Goal: Use online tool/utility: Utilize a website feature to perform a specific function

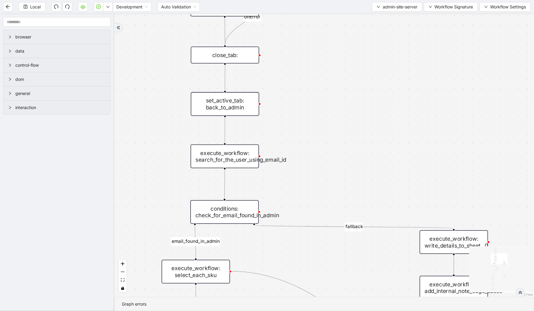
click at [234, 104] on div "set_active_tab: back_to_admin" at bounding box center [225, 104] width 68 height 24
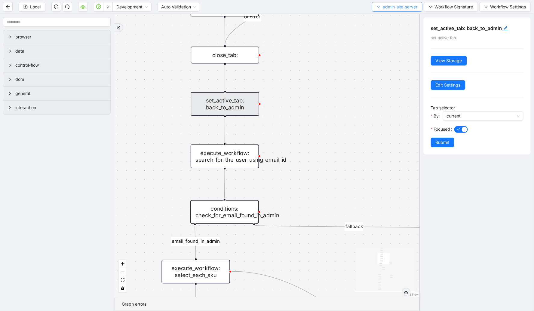
click at [389, 4] on span "admin-site-server" at bounding box center [399, 7] width 35 height 7
click at [383, 17] on span "Select" at bounding box center [395, 18] width 42 height 7
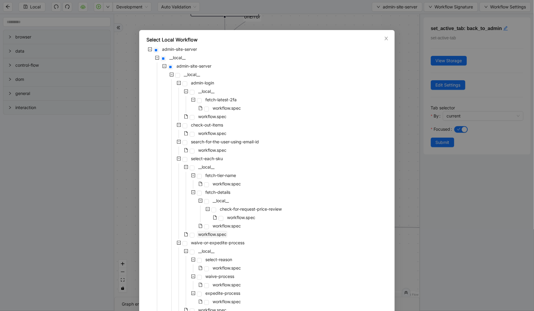
click at [207, 232] on span "workflow.spec" at bounding box center [212, 234] width 28 height 5
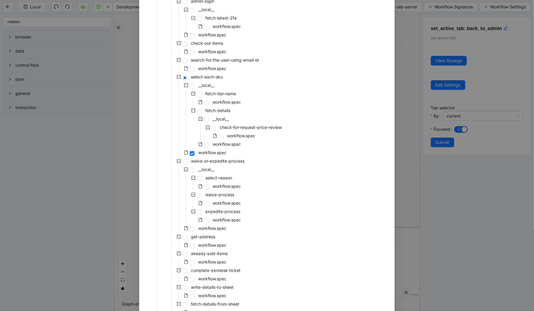
scroll to position [148, 0]
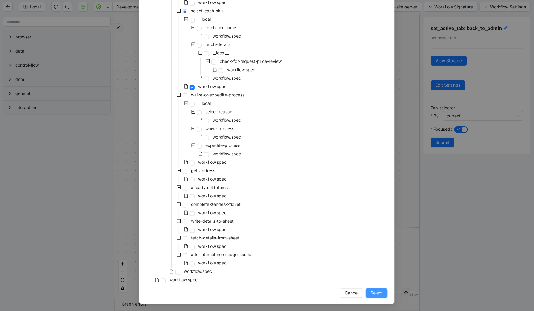
click at [377, 295] on span "Select" at bounding box center [376, 293] width 12 height 7
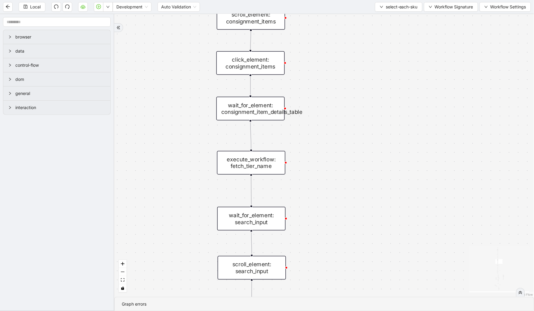
click at [254, 167] on div "execute_workflow: fetch_tier_name" at bounding box center [251, 163] width 68 height 24
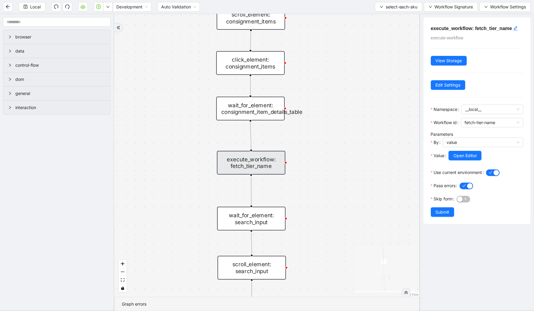
click at [260, 113] on div "wait_for_element: consignment_item_details_table" at bounding box center [250, 109] width 68 height 24
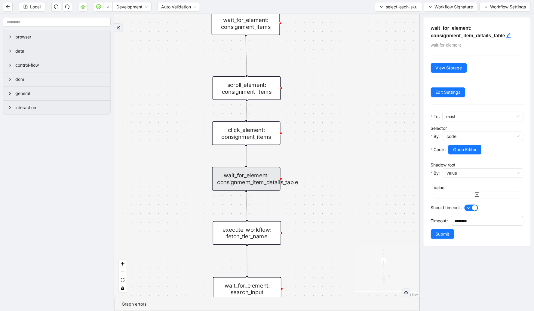
drag, startPoint x: 342, startPoint y: 98, endPoint x: 338, endPoint y: 169, distance: 71.0
click at [338, 169] on div "loopFrom exitFrom fallback already_sold_items_found fallback consignor_returns_…" at bounding box center [266, 155] width 305 height 283
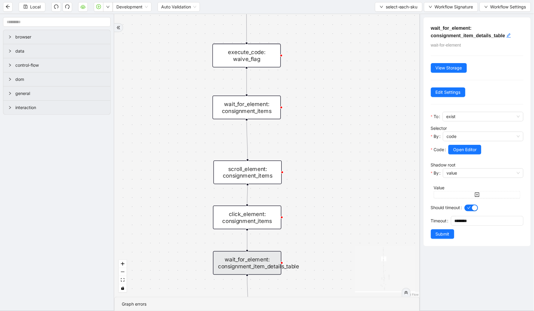
drag, startPoint x: 344, startPoint y: 104, endPoint x: 346, endPoint y: 203, distance: 99.5
click at [346, 203] on div "loopFrom exitFrom fallback already_sold_items_found fallback consignor_returns_…" at bounding box center [266, 155] width 305 height 283
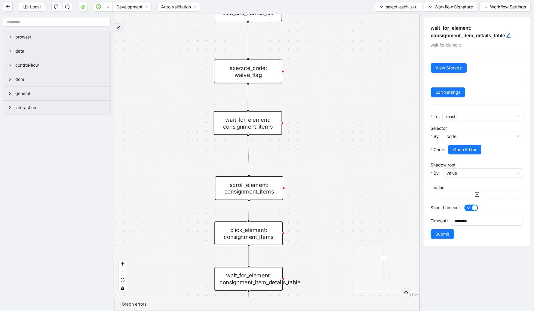
click at [275, 127] on div "wait_for_element: consignment_items" at bounding box center [248, 123] width 68 height 24
click at [253, 121] on div "wait_for_element: consignment_items" at bounding box center [248, 123] width 68 height 24
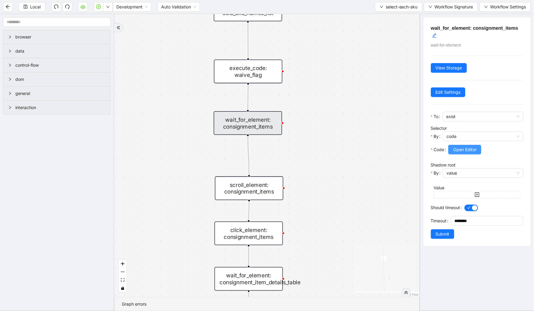
click at [454, 151] on span "Open Editor" at bounding box center [464, 149] width 23 height 7
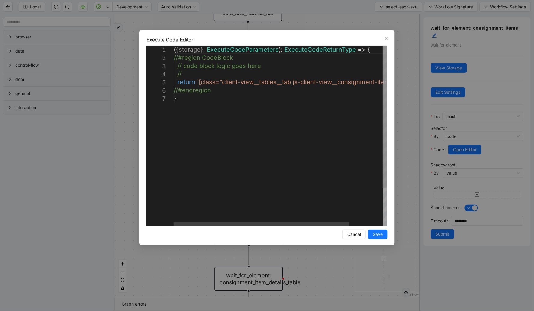
scroll to position [0, 3]
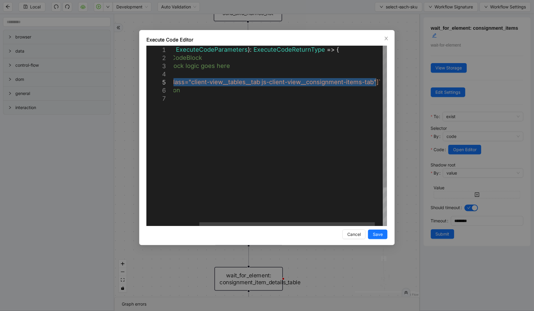
drag, startPoint x: 197, startPoint y: 80, endPoint x: 376, endPoint y: 84, distance: 178.5
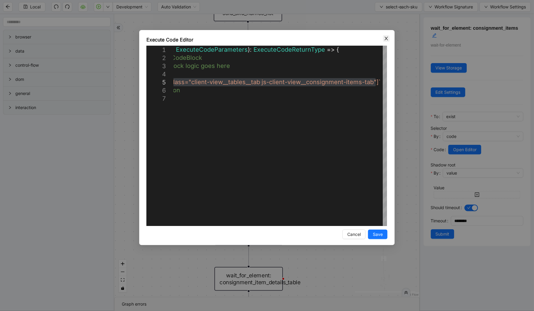
click at [386, 36] on icon "close" at bounding box center [386, 38] width 5 height 5
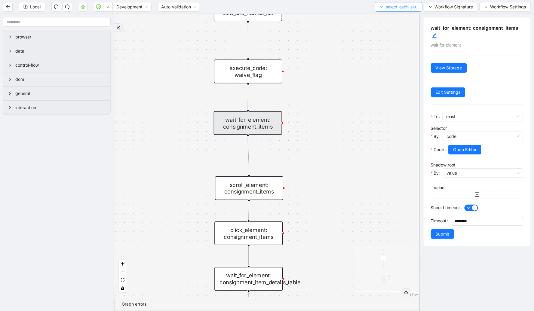
click at [387, 6] on span "select-each-sku" at bounding box center [401, 7] width 32 height 7
click at [388, 17] on span "Select" at bounding box center [397, 18] width 38 height 7
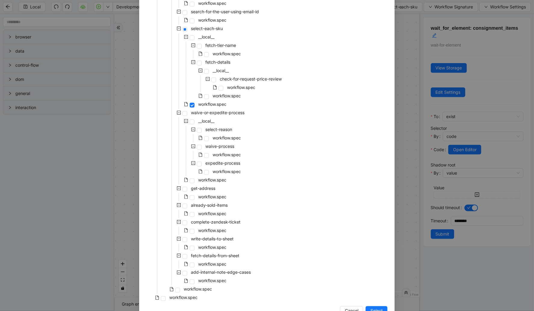
scroll to position [148, 0]
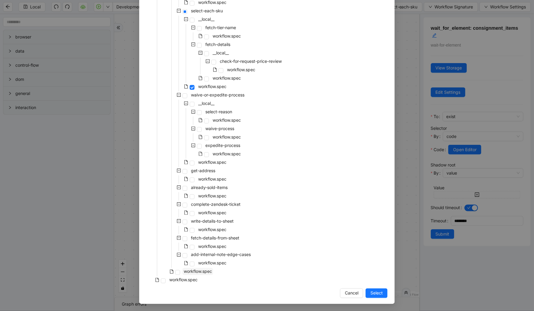
click at [197, 268] on span "workflow.spec" at bounding box center [197, 271] width 31 height 7
click at [366, 291] on button "Select" at bounding box center [376, 293] width 22 height 10
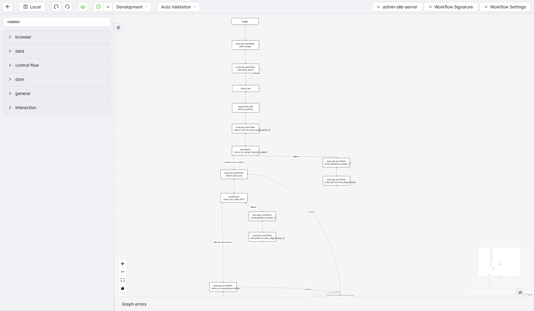
drag, startPoint x: 287, startPoint y: 97, endPoint x: 287, endPoint y: 51, distance: 45.7
click at [287, 51] on div "email_found_in_admin valid_sku_ids_present fallback fallback onError onError on…" at bounding box center [323, 155] width 419 height 283
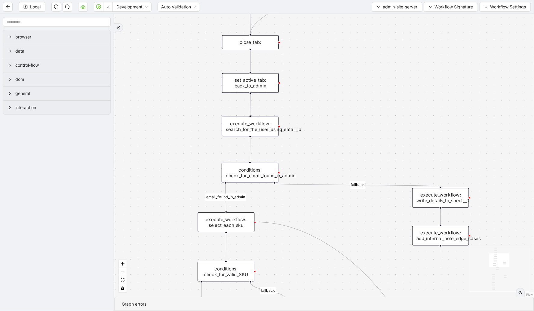
click at [262, 123] on div "execute_workflow: search_for_the_user_using_email_id" at bounding box center [250, 127] width 57 height 20
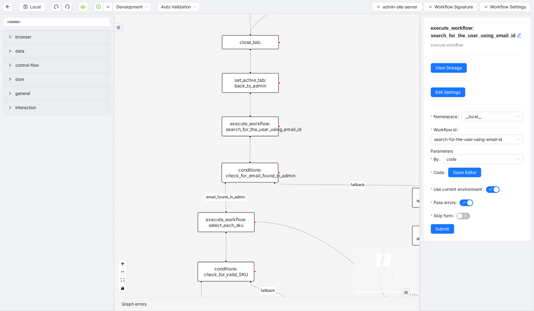
click at [263, 171] on div "conditions: check_for_email_found_in_admin" at bounding box center [249, 173] width 57 height 20
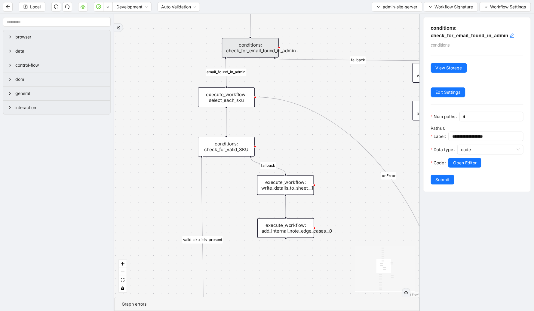
drag, startPoint x: 203, startPoint y: 181, endPoint x: 206, endPoint y: 57, distance: 123.8
click at [204, 55] on div "email_found_in_admin valid_sku_ids_present fallback fallback onError onError on…" at bounding box center [266, 155] width 305 height 283
click at [221, 87] on div "execute_workflow: select_each_sku" at bounding box center [226, 96] width 57 height 20
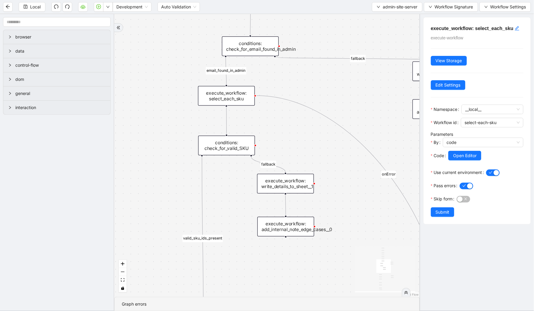
click at [228, 140] on div "conditions: check_for_valid_SKU" at bounding box center [226, 146] width 57 height 20
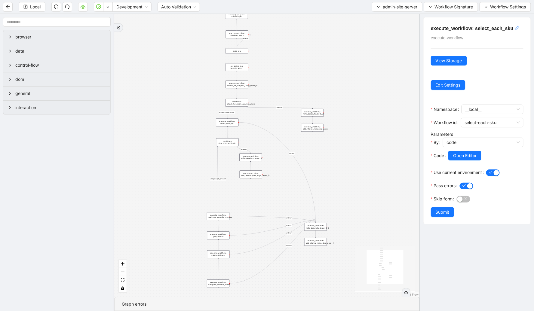
click at [228, 140] on div "conditions: check_for_valid_SKU" at bounding box center [227, 142] width 23 height 8
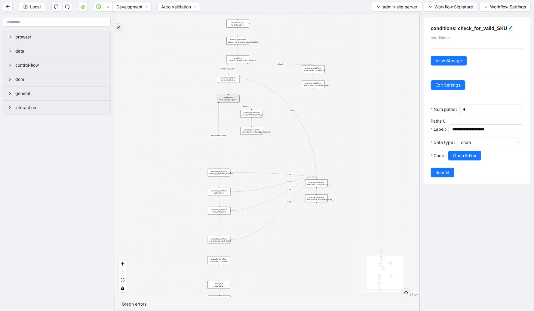
drag, startPoint x: 205, startPoint y: 147, endPoint x: 206, endPoint y: 103, distance: 43.6
click at [206, 103] on div "email_found_in_admin valid_sku_ids_present fallback fallback onError onError on…" at bounding box center [266, 155] width 305 height 283
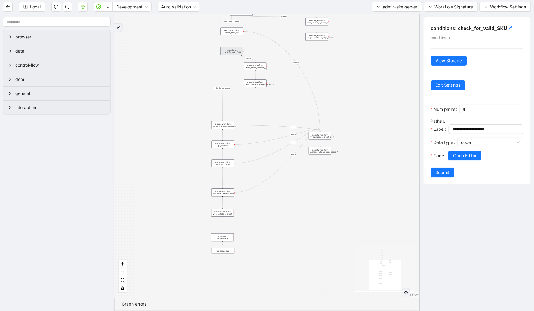
drag, startPoint x: 183, startPoint y: 175, endPoint x: 206, endPoint y: 103, distance: 75.1
click at [188, 105] on div "email_found_in_admin valid_sku_ids_present fallback fallback onError onError on…" at bounding box center [266, 155] width 305 height 283
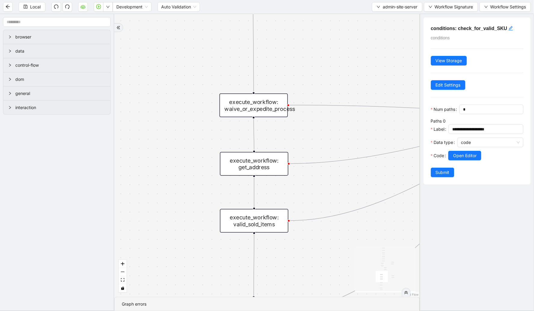
click at [244, 103] on div "execute_workflow: waive_or_expedite_process" at bounding box center [253, 105] width 68 height 24
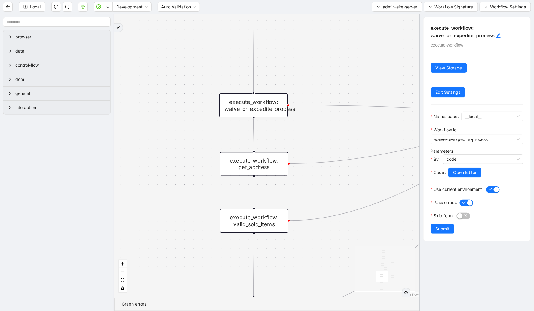
click at [250, 162] on div "execute_workflow: get_address" at bounding box center [254, 164] width 68 height 24
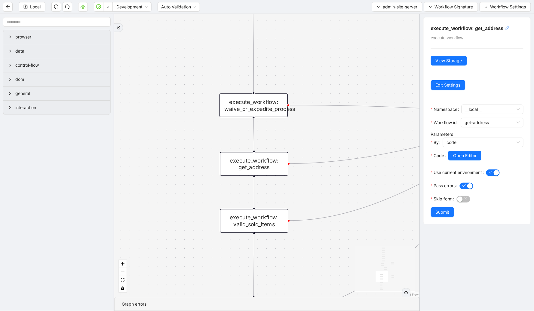
click at [242, 104] on div "execute_workflow: waive_or_expedite_process" at bounding box center [253, 105] width 68 height 24
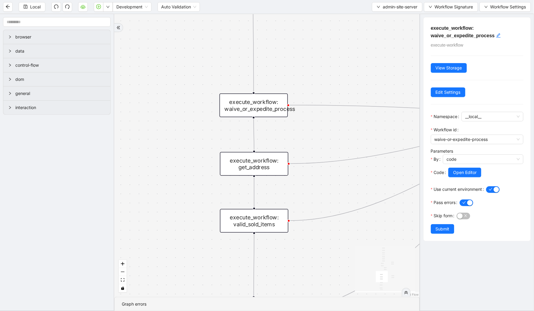
click at [252, 164] on div "execute_workflow: get_address" at bounding box center [254, 164] width 68 height 24
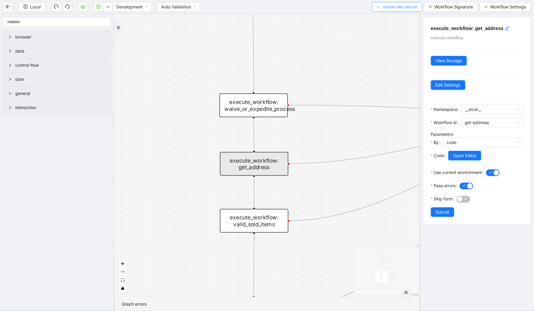
click at [380, 10] on button "admin-site-server" at bounding box center [397, 7] width 50 height 10
click at [380, 16] on span "Select" at bounding box center [395, 18] width 42 height 7
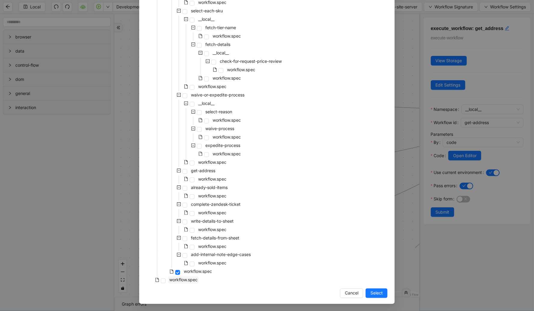
click at [188, 277] on span "workflow.spec" at bounding box center [183, 279] width 28 height 5
click at [370, 294] on span "Select" at bounding box center [376, 293] width 12 height 7
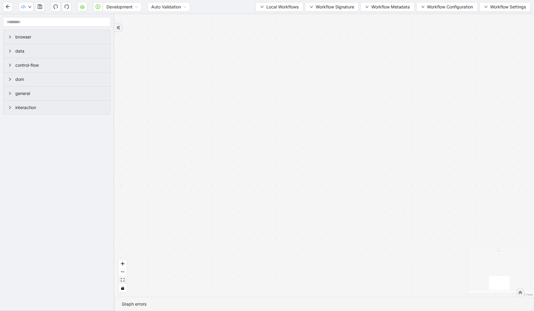
click at [122, 279] on icon "fit view" at bounding box center [123, 279] width 4 height 3
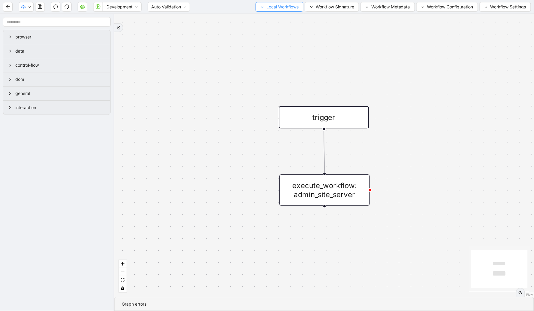
click at [279, 7] on span "Local Workflows" at bounding box center [282, 7] width 32 height 7
click at [269, 17] on span "Select" at bounding box center [276, 18] width 39 height 7
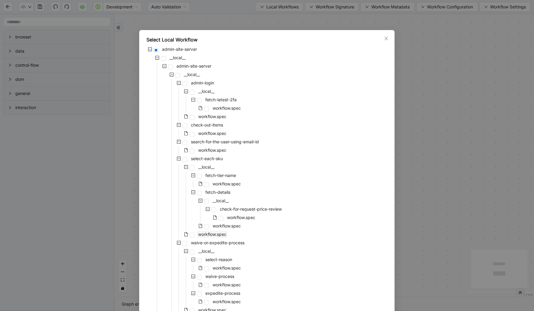
click at [215, 232] on span "workflow.spec" at bounding box center [212, 234] width 28 height 5
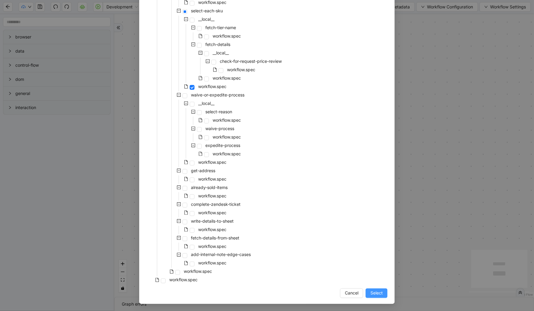
click at [373, 291] on span "Select" at bounding box center [376, 293] width 12 height 7
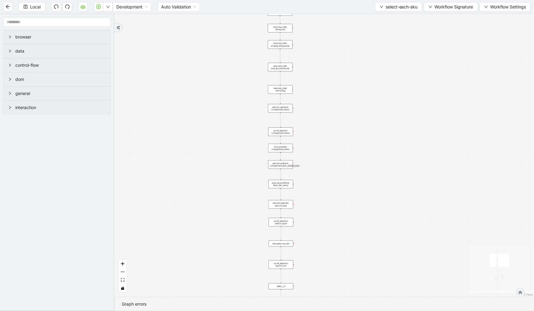
drag, startPoint x: 248, startPoint y: 186, endPoint x: 210, endPoint y: 108, distance: 86.5
click at [210, 108] on div "loopFrom exitFrom fallback already_sold_items_found fallback consignor_returns_…" at bounding box center [323, 155] width 419 height 283
drag, startPoint x: 375, startPoint y: 197, endPoint x: 375, endPoint y: 94, distance: 103.4
click at [375, 94] on div "loopFrom exitFrom fallback already_sold_items_found fallback consignor_returns_…" at bounding box center [323, 155] width 419 height 283
drag, startPoint x: 383, startPoint y: 188, endPoint x: 393, endPoint y: 77, distance: 112.2
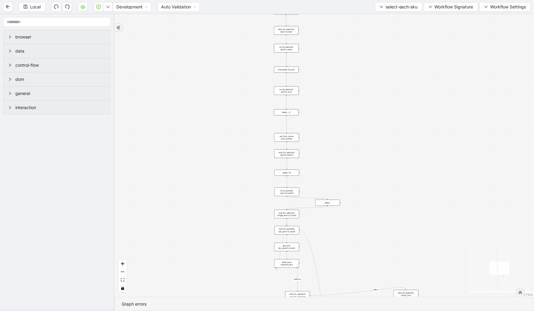
click at [393, 80] on div "loopFrom exitFrom fallback already_sold_items_found fallback consignor_returns_…" at bounding box center [323, 155] width 419 height 283
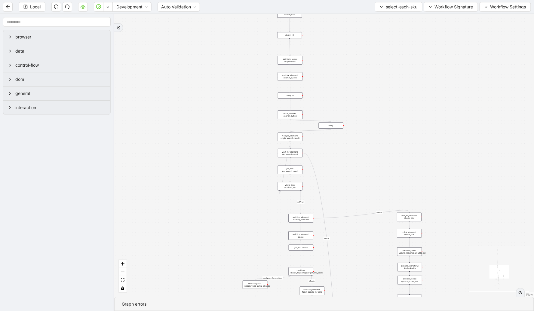
drag, startPoint x: 398, startPoint y: 175, endPoint x: 383, endPoint y: 82, distance: 94.0
click at [383, 82] on div "loopFrom exitFrom fallback already_sold_items_found fallback consignor_returns_…" at bounding box center [323, 155] width 419 height 283
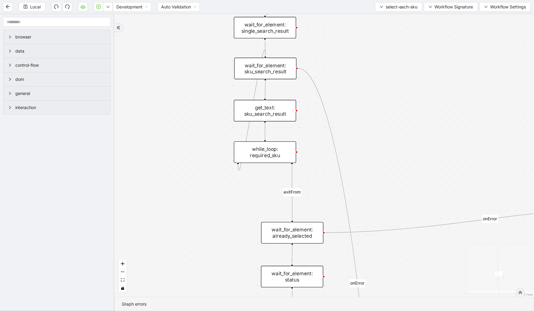
click at [281, 114] on div "get_text: sku_search_result" at bounding box center [265, 111] width 62 height 22
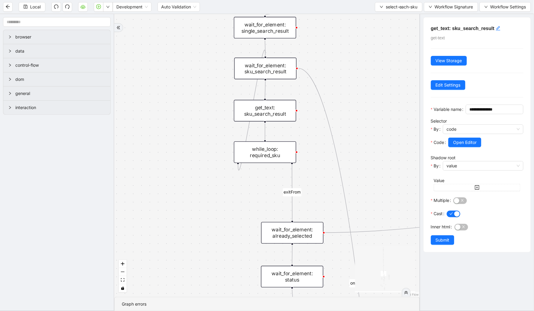
click at [276, 73] on div "wait_for_element: sku_search_result" at bounding box center [265, 69] width 62 height 22
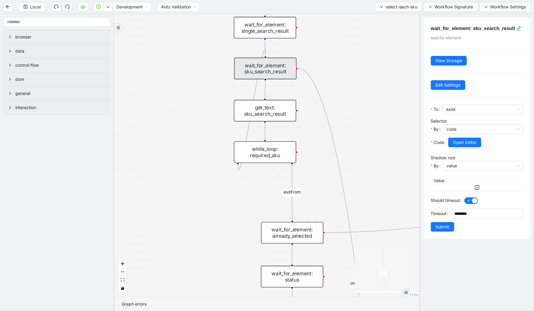
click at [265, 35] on div "wait_for_element: single_search_result" at bounding box center [265, 28] width 62 height 22
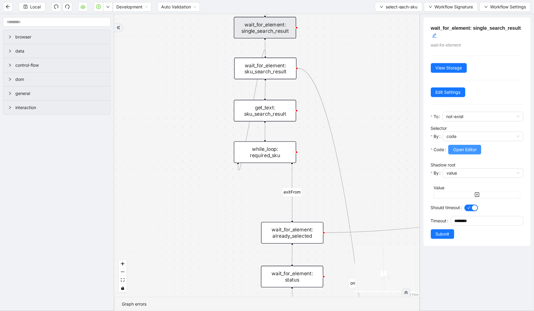
click at [457, 149] on span "Open Editor" at bounding box center [464, 149] width 23 height 7
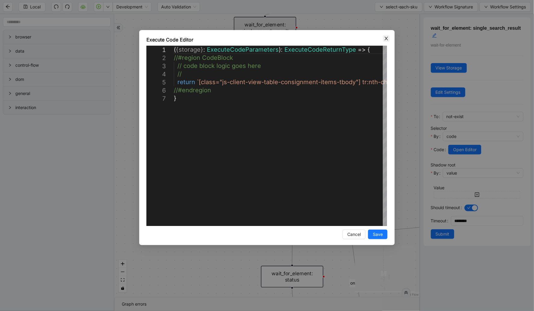
click at [384, 38] on icon "close" at bounding box center [386, 38] width 5 height 5
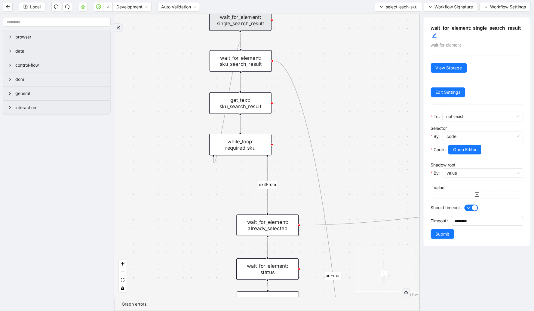
drag, startPoint x: 372, startPoint y: 93, endPoint x: 347, endPoint y: 86, distance: 26.0
click at [347, 86] on div "loopFrom exitFrom fallback already_sold_items_found fallback consignor_returns_…" at bounding box center [266, 155] width 305 height 283
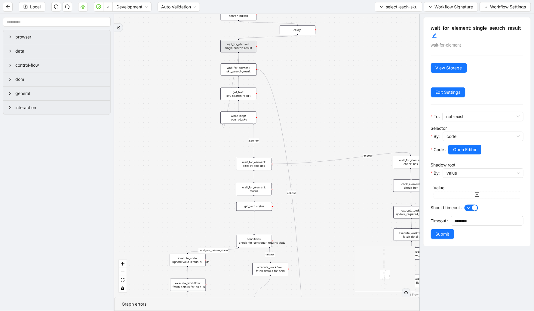
drag, startPoint x: 364, startPoint y: 87, endPoint x: 313, endPoint y: 85, distance: 50.5
click at [313, 85] on div "loopFrom exitFrom fallback already_sold_items_found fallback consignor_returns_…" at bounding box center [266, 155] width 305 height 283
click at [244, 47] on div "wait_for_element: single_search_result" at bounding box center [238, 46] width 36 height 12
click at [462, 147] on span "Open Editor" at bounding box center [464, 149] width 23 height 7
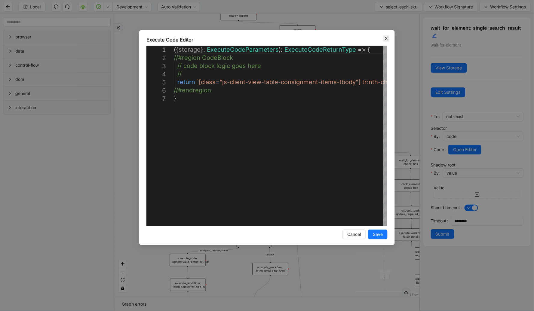
click at [387, 37] on icon "close" at bounding box center [385, 39] width 3 height 4
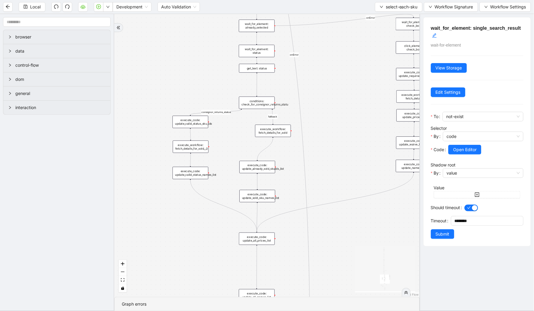
drag, startPoint x: 194, startPoint y: 170, endPoint x: 197, endPoint y: 32, distance: 137.3
click at [197, 32] on div "loopFrom exitFrom fallback already_sold_items_found fallback consignor_returns_…" at bounding box center [266, 155] width 305 height 283
click at [202, 145] on div "execute_workflow: fetch_details_for_sold__0" at bounding box center [191, 147] width 36 height 12
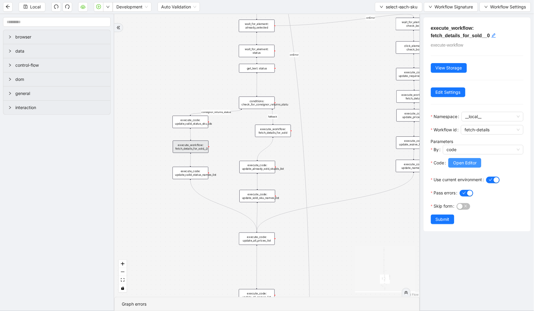
click at [464, 163] on span "Open Editor" at bounding box center [464, 163] width 23 height 7
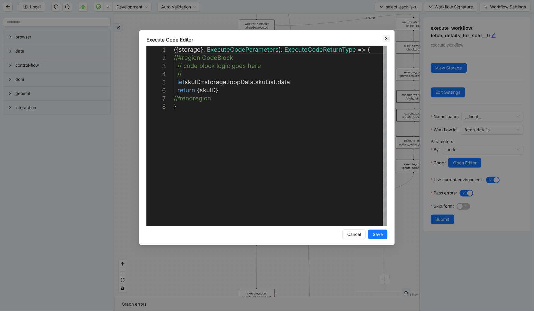
click at [385, 37] on icon "close" at bounding box center [386, 38] width 5 height 5
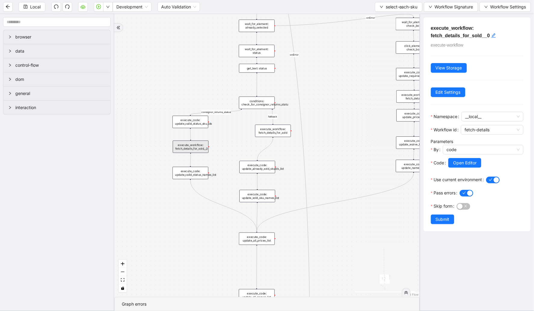
click at [389, 0] on div "Local Development Auto Validation select-each-sku Workflow Signature Workflow S…" at bounding box center [267, 7] width 534 height 14
click at [390, 7] on span "select-each-sku" at bounding box center [401, 7] width 32 height 7
click at [389, 18] on span "Select" at bounding box center [397, 18] width 38 height 7
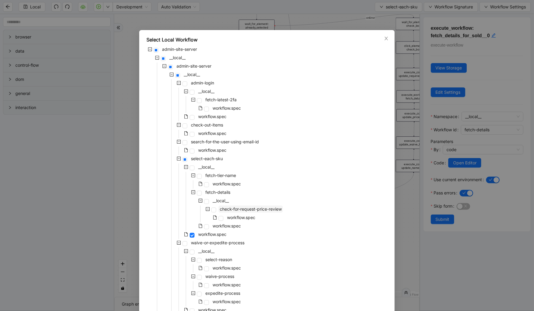
click at [240, 206] on span "check-for-request-price-review" at bounding box center [250, 209] width 64 height 7
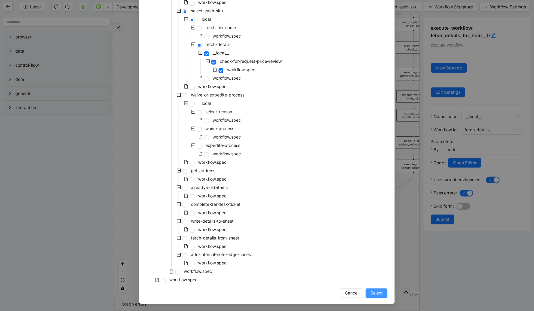
click at [371, 288] on button "Select" at bounding box center [376, 293] width 22 height 10
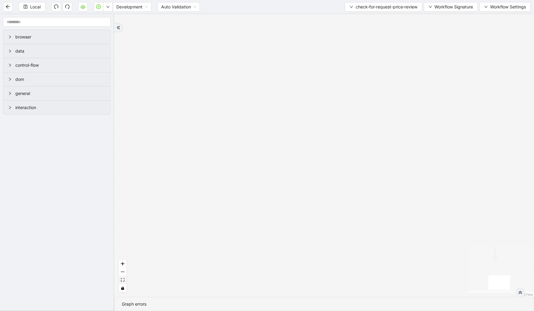
click at [124, 281] on icon "fit view" at bounding box center [123, 279] width 4 height 3
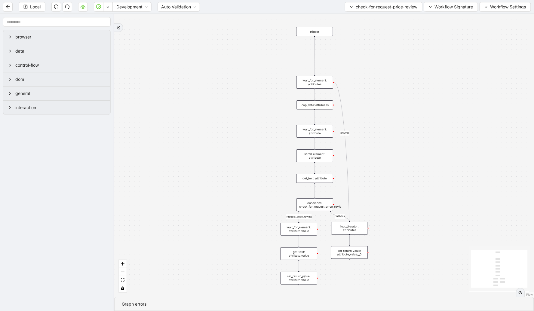
click at [317, 83] on div "wait_for_element: attributes" at bounding box center [314, 82] width 37 height 13
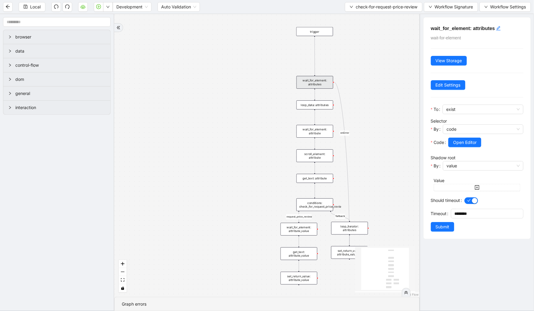
click at [315, 102] on div "loop_data: attributes" at bounding box center [314, 104] width 37 height 9
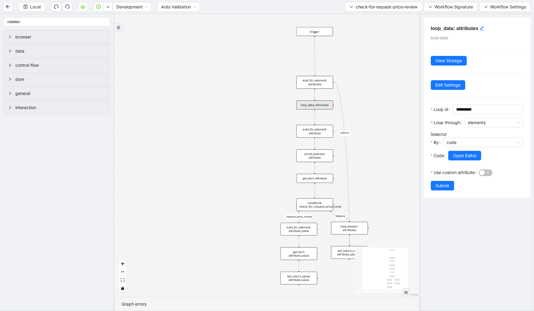
click at [310, 125] on div "wait_for_element: attribute" at bounding box center [314, 131] width 37 height 13
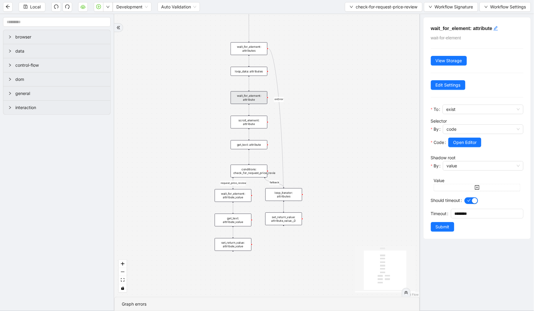
drag, startPoint x: 281, startPoint y: 131, endPoint x: 198, endPoint y: 90, distance: 91.8
click at [198, 90] on div "fallback request_price_review onError trigger wait_for_element: attributes loop…" at bounding box center [266, 155] width 305 height 283
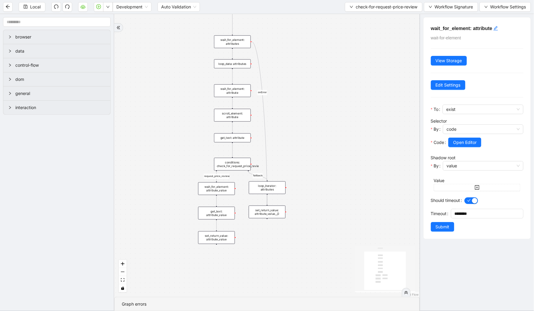
click at [233, 62] on div "loop_data: attributes" at bounding box center [232, 63] width 37 height 9
click at [238, 55] on div "fallback request_price_review onError trigger wait_for_element: attributes loop…" at bounding box center [266, 155] width 305 height 283
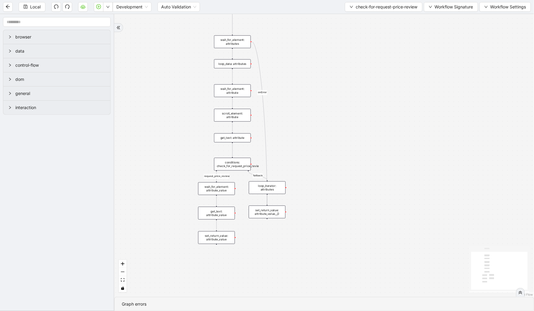
drag, startPoint x: 238, startPoint y: 61, endPoint x: 242, endPoint y: 63, distance: 4.3
click at [238, 61] on div "loop_data: attributes" at bounding box center [232, 63] width 37 height 9
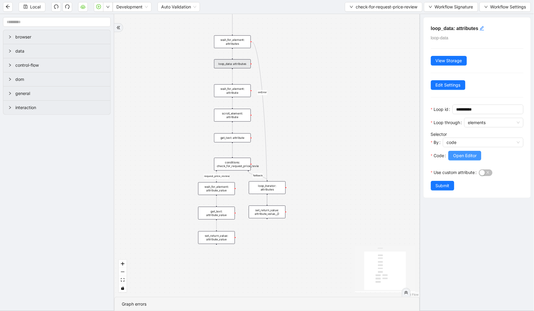
click at [467, 160] on button "Open Editor" at bounding box center [464, 156] width 33 height 10
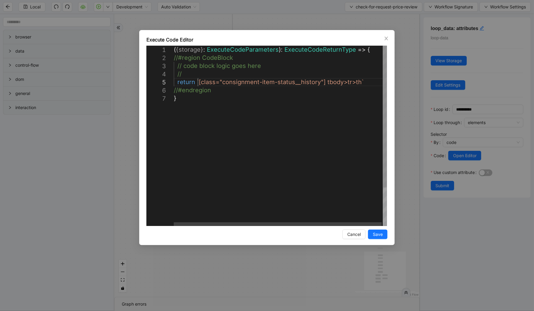
scroll to position [0, 3]
drag, startPoint x: 198, startPoint y: 83, endPoint x: 358, endPoint y: 85, distance: 159.9
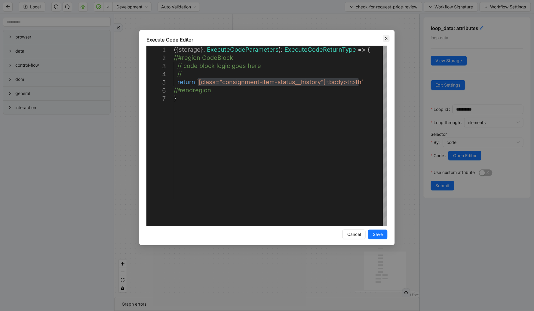
click at [389, 37] on span "Close" at bounding box center [386, 38] width 7 height 7
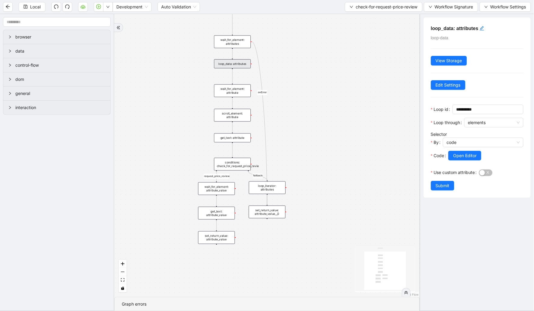
click at [243, 62] on div "loop_data: attributes" at bounding box center [232, 63] width 37 height 9
click at [456, 159] on span "Open Editor" at bounding box center [464, 155] width 23 height 7
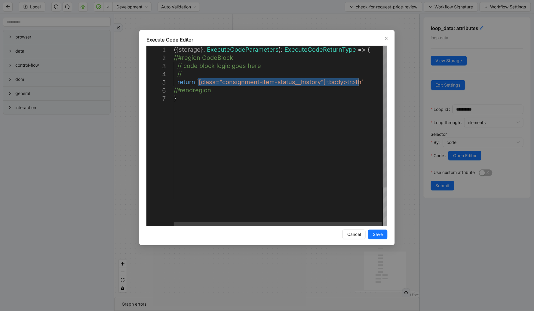
drag, startPoint x: 197, startPoint y: 84, endPoint x: 358, endPoint y: 85, distance: 161.0
click at [358, 85] on div "( { storage } : ExecuteCodeParameters ): ExecuteCodeReturnType => { //#region C…" at bounding box center [281, 160] width 214 height 229
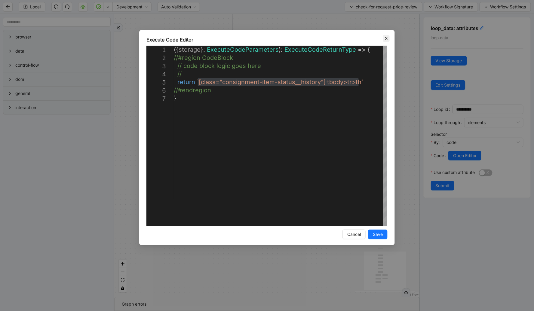
click at [384, 38] on icon "close" at bounding box center [386, 38] width 5 height 5
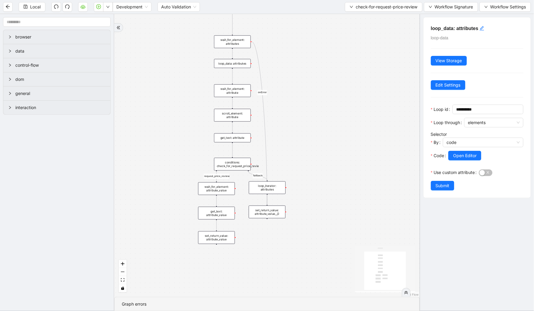
click at [237, 90] on div "wait_for_element: attribute" at bounding box center [232, 90] width 37 height 13
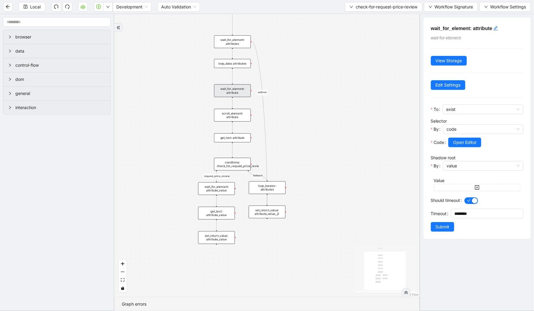
click at [235, 114] on div "scroll_element: attribute" at bounding box center [232, 115] width 37 height 13
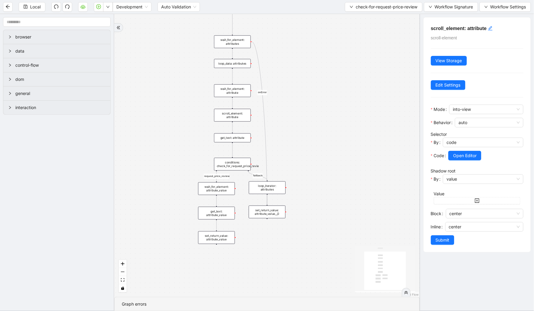
click at [235, 137] on div "get_text: attribute" at bounding box center [232, 137] width 37 height 9
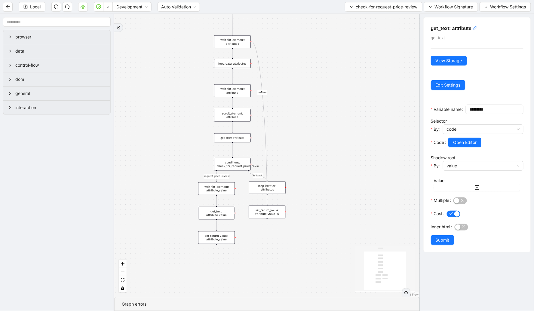
click at [232, 160] on div "conditions: check_for_request_price_revie" at bounding box center [232, 164] width 37 height 13
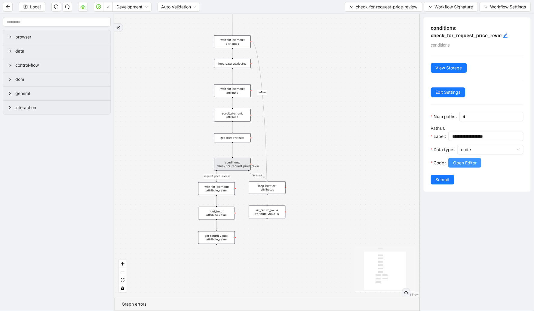
click at [461, 166] on span "Open Editor" at bounding box center [464, 163] width 23 height 7
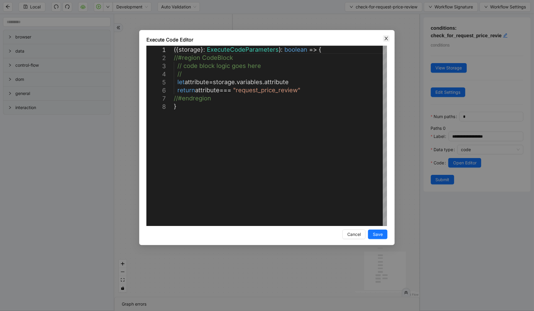
click at [387, 40] on icon "close" at bounding box center [386, 38] width 5 height 5
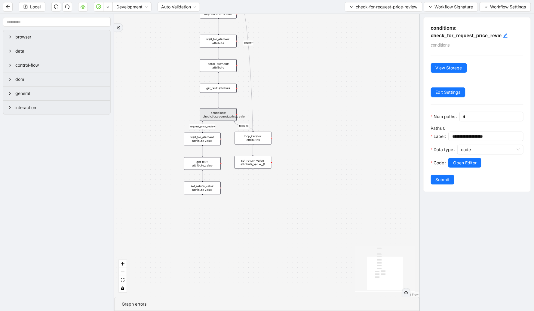
drag, startPoint x: 310, startPoint y: 109, endPoint x: 275, endPoint y: 26, distance: 90.1
click at [275, 26] on div "fallback request_price_review onError trigger wait_for_element: attributes loop…" at bounding box center [266, 155] width 305 height 283
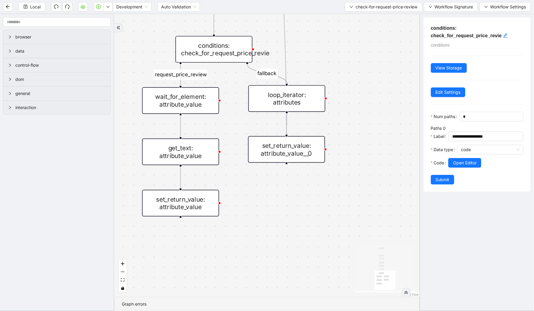
click at [192, 99] on div "wait_for_element: attribute_value" at bounding box center [180, 100] width 77 height 27
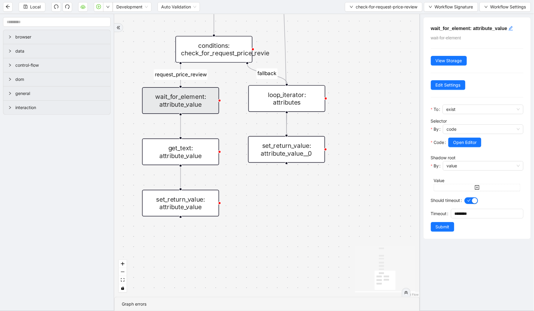
click at [187, 139] on div "get_text: attribute_value" at bounding box center [180, 152] width 77 height 27
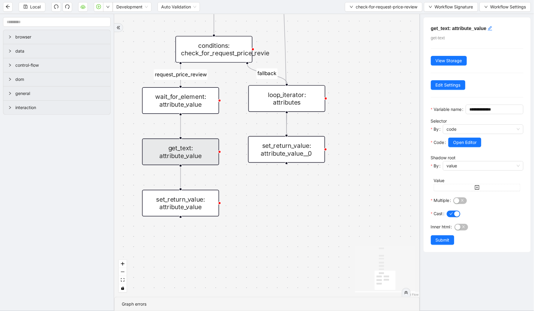
click at [194, 191] on div "set_return_value: attribute_value" at bounding box center [180, 203] width 77 height 27
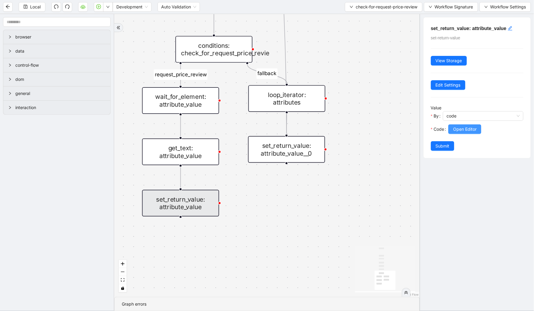
click at [461, 131] on span "Open Editor" at bounding box center [464, 129] width 23 height 7
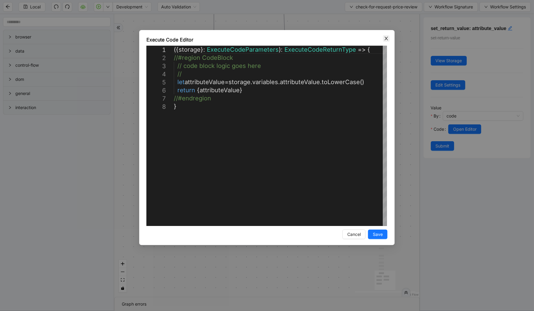
click at [388, 38] on icon "close" at bounding box center [386, 38] width 5 height 5
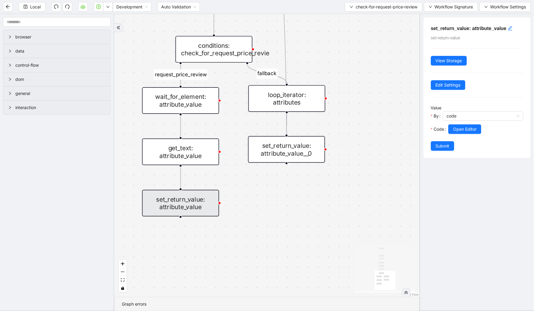
click at [233, 53] on div "conditions: check_for_request_price_revie" at bounding box center [213, 49] width 77 height 27
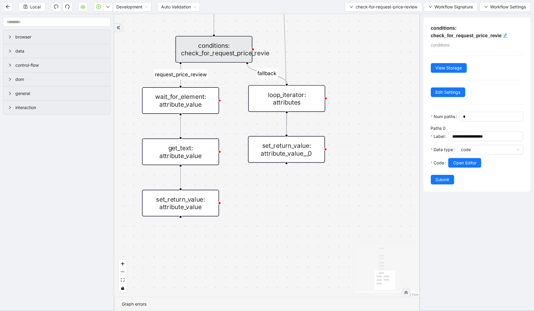
click at [189, 109] on div "wait_for_element: attribute_value" at bounding box center [180, 100] width 77 height 27
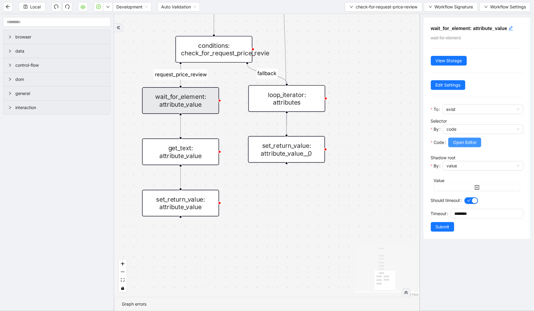
click at [459, 144] on span "Open Editor" at bounding box center [464, 142] width 23 height 7
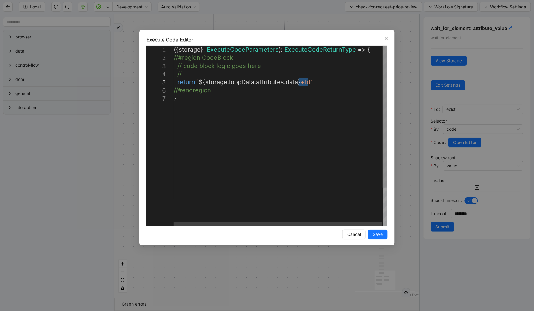
drag, startPoint x: 298, startPoint y: 81, endPoint x: 308, endPoint y: 83, distance: 9.4
click at [386, 38] on icon "close" at bounding box center [385, 39] width 3 height 4
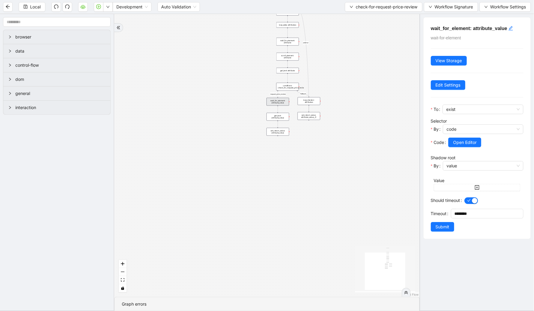
drag, startPoint x: 353, startPoint y: 44, endPoint x: 304, endPoint y: 120, distance: 91.0
click at [304, 120] on div "fallback request_price_review onError trigger wait_for_element: attributes loop…" at bounding box center [266, 155] width 305 height 283
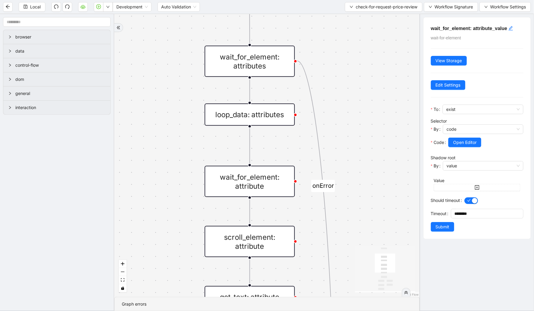
click at [260, 110] on div "loop_data: attributes" at bounding box center [250, 114] width 90 height 22
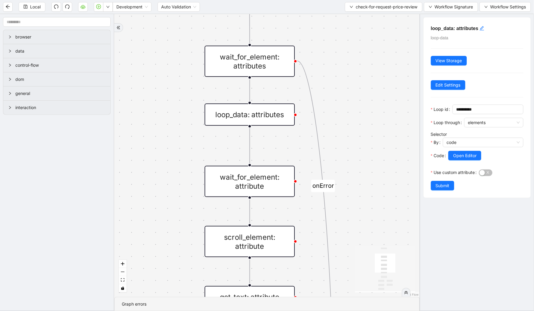
click at [255, 66] on div "wait_for_element: attributes" at bounding box center [250, 61] width 90 height 31
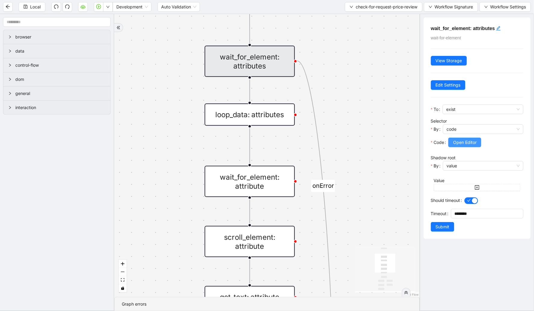
click at [462, 143] on span "Open Editor" at bounding box center [464, 142] width 23 height 7
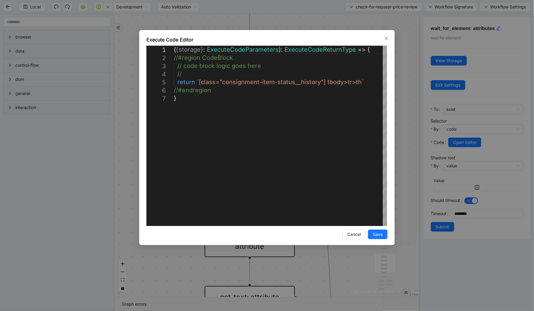
click at [385, 42] on div "Execute Code Editor" at bounding box center [266, 39] width 241 height 7
click at [386, 40] on icon "close" at bounding box center [386, 38] width 5 height 5
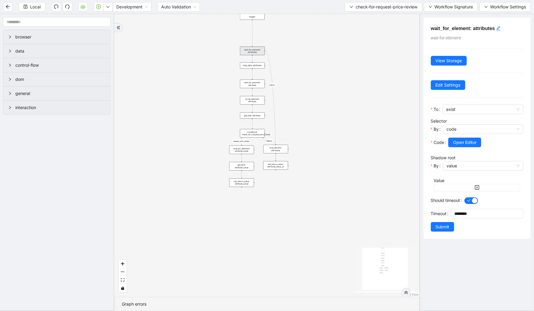
drag, startPoint x: 191, startPoint y: 200, endPoint x: 187, endPoint y: 134, distance: 66.2
click at [180, 134] on div "fallback request_price_review onError trigger wait_for_element: attributes loop…" at bounding box center [266, 155] width 305 height 283
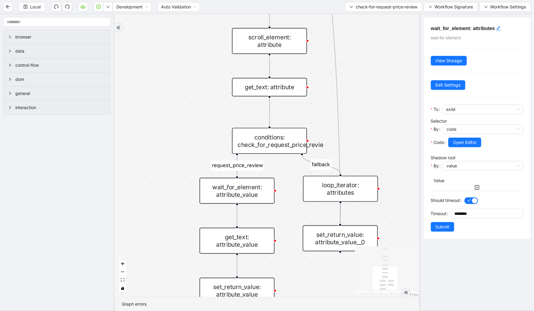
click at [273, 145] on div "conditions: check_for_request_price_revie" at bounding box center [269, 141] width 75 height 26
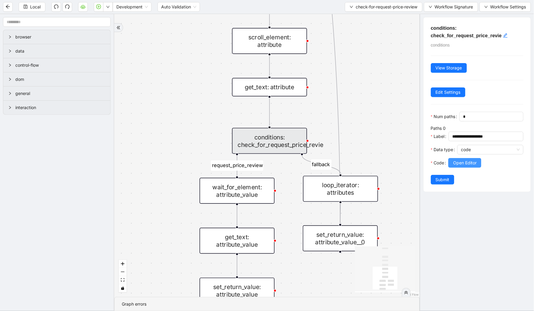
click at [462, 166] on span "Open Editor" at bounding box center [464, 163] width 23 height 7
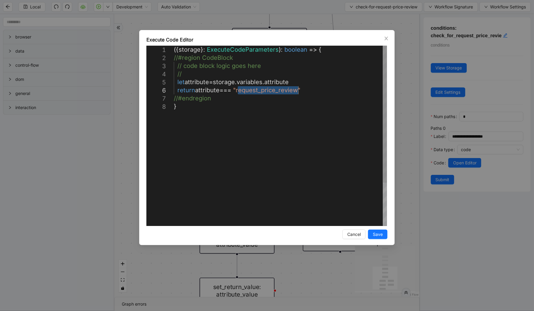
drag, startPoint x: 238, startPoint y: 91, endPoint x: 298, endPoint y: 91, distance: 59.8
click at [385, 40] on icon "close" at bounding box center [385, 39] width 3 height 4
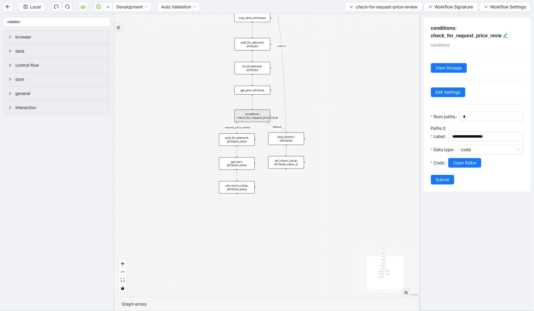
drag, startPoint x: 187, startPoint y: 137, endPoint x: 157, endPoint y: 73, distance: 71.0
click at [157, 73] on div "fallback request_price_review onError trigger wait_for_element: attributes loop…" at bounding box center [266, 155] width 305 height 283
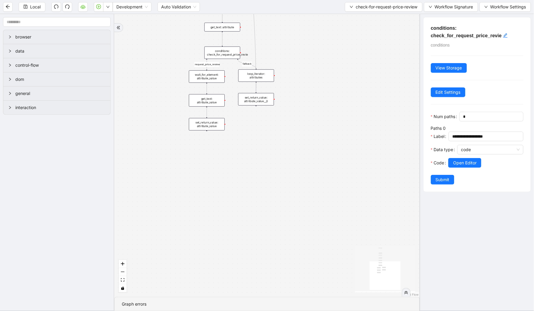
click at [206, 97] on div "get_text: attribute_value" at bounding box center [207, 100] width 36 height 12
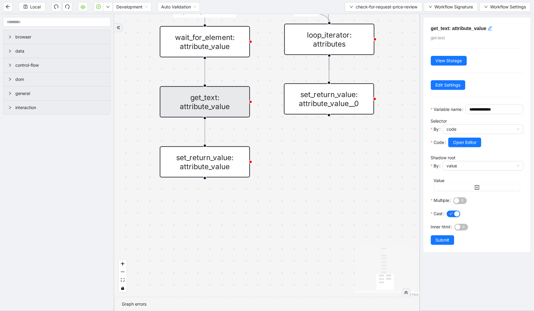
click at [275, 81] on div "fallback request_price_review onError trigger wait_for_element: attributes loop…" at bounding box center [266, 155] width 305 height 283
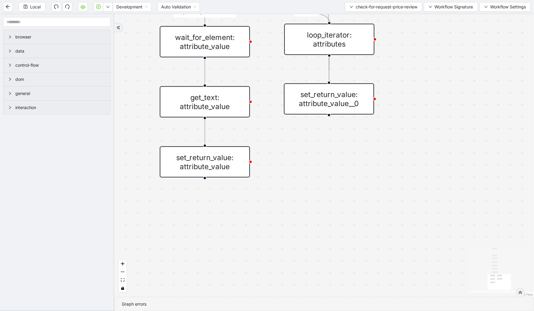
click at [327, 100] on div "set_return_value: attribute_value__0" at bounding box center [329, 98] width 90 height 31
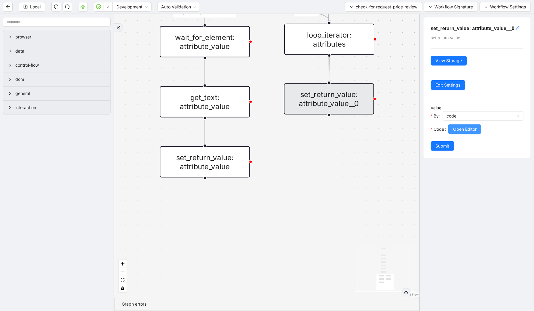
click at [463, 133] on span "Open Editor" at bounding box center [464, 129] width 23 height 7
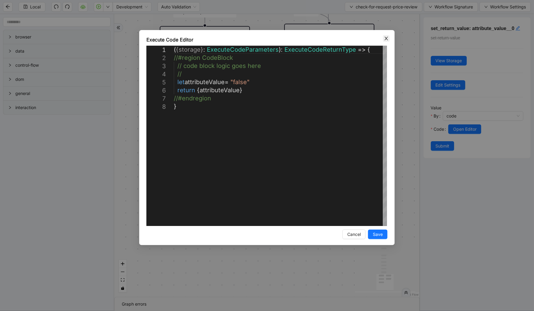
click at [386, 36] on icon "close" at bounding box center [386, 38] width 5 height 5
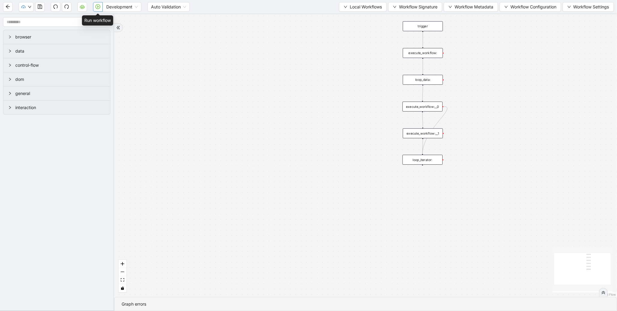
click at [96, 8] on icon "play-circle" at bounding box center [98, 6] width 5 height 5
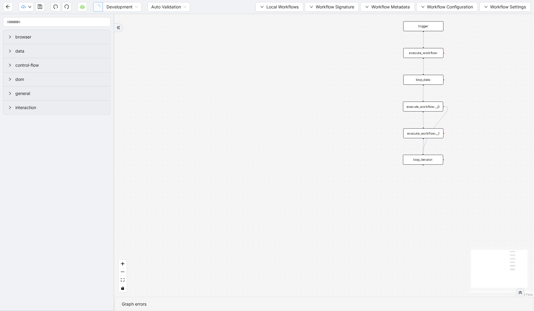
click at [533, 48] on div "trigger execute_workflow: loop_data: execute_workflow:__0 execute_workflow:__1 …" at bounding box center [323, 155] width 419 height 283
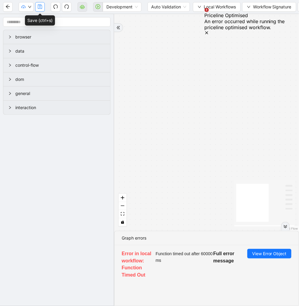
click at [37, 9] on button "button" at bounding box center [40, 7] width 10 height 10
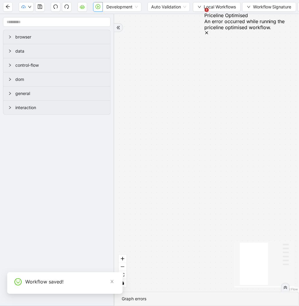
click at [100, 8] on icon "play-circle" at bounding box center [98, 6] width 5 height 5
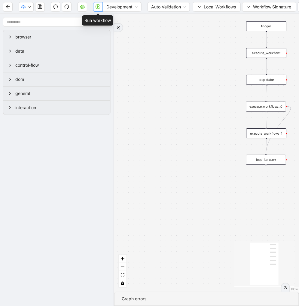
click at [100, 4] on button "button" at bounding box center [98, 7] width 10 height 10
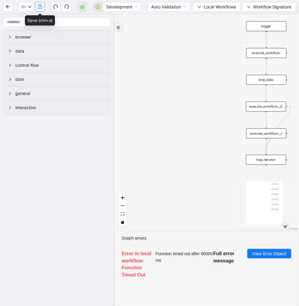
click at [40, 11] on button "button" at bounding box center [40, 7] width 10 height 10
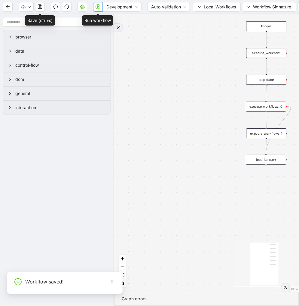
click at [97, 6] on icon "play-circle" at bounding box center [98, 6] width 5 height 5
